Goal: Find specific page/section: Find specific page/section

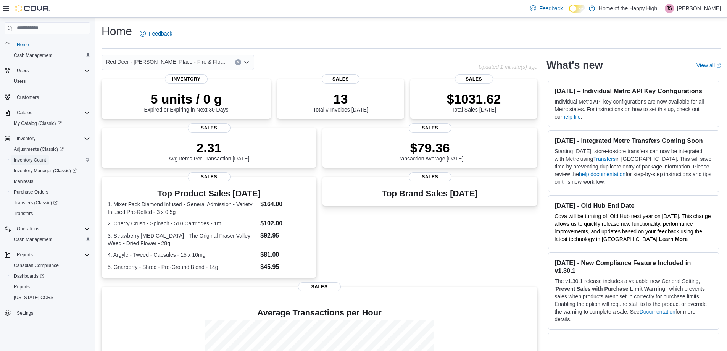
click at [36, 159] on span "Inventory Count" at bounding box center [30, 160] width 32 height 6
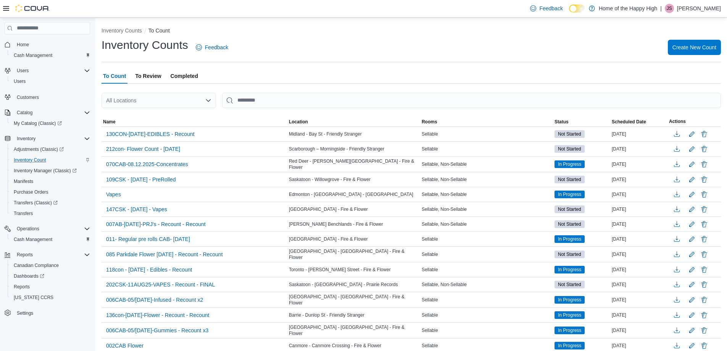
click at [148, 76] on span "To Review" at bounding box center [148, 75] width 26 height 15
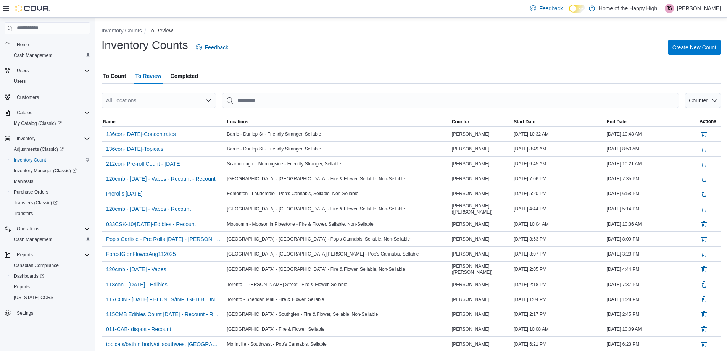
click at [186, 71] on span "Completed" at bounding box center [184, 75] width 27 height 15
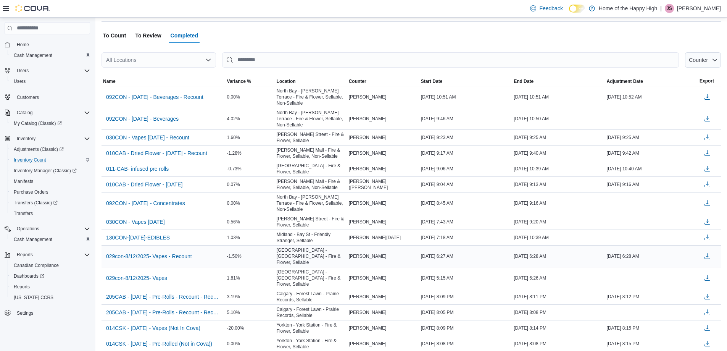
scroll to position [114, 0]
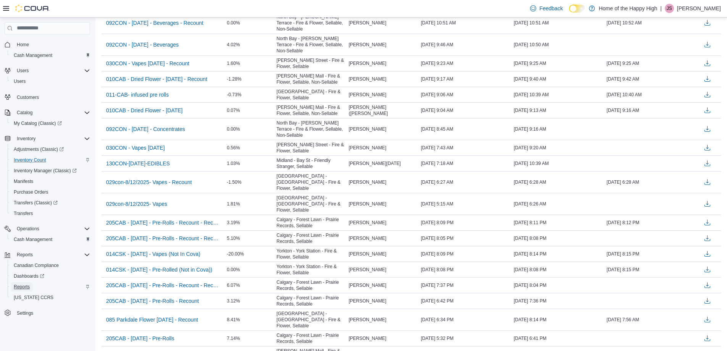
click at [24, 286] on span "Reports" at bounding box center [22, 287] width 16 height 6
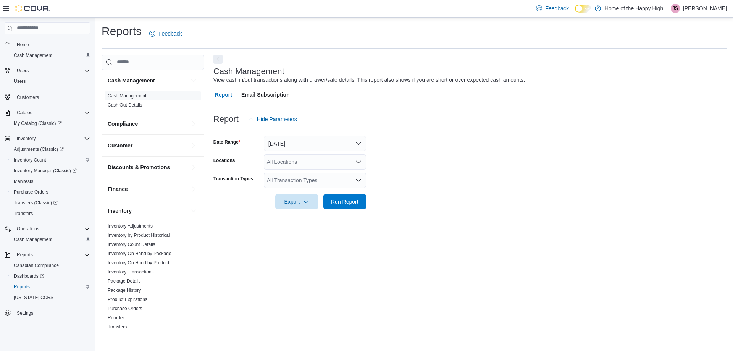
click at [314, 350] on html "Feedback Dark Mode Home of the Happy High | JS [PERSON_NAME] Home Cash Manageme…" at bounding box center [366, 175] width 733 height 351
